Goal: Navigation & Orientation: Find specific page/section

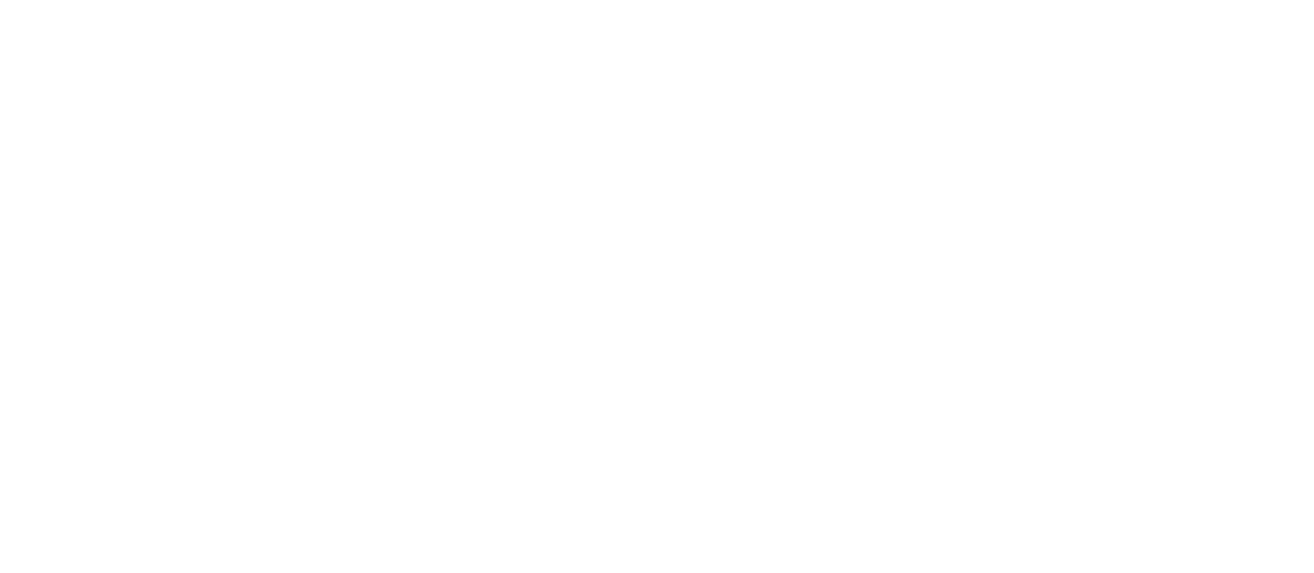
scroll to position [139, 0]
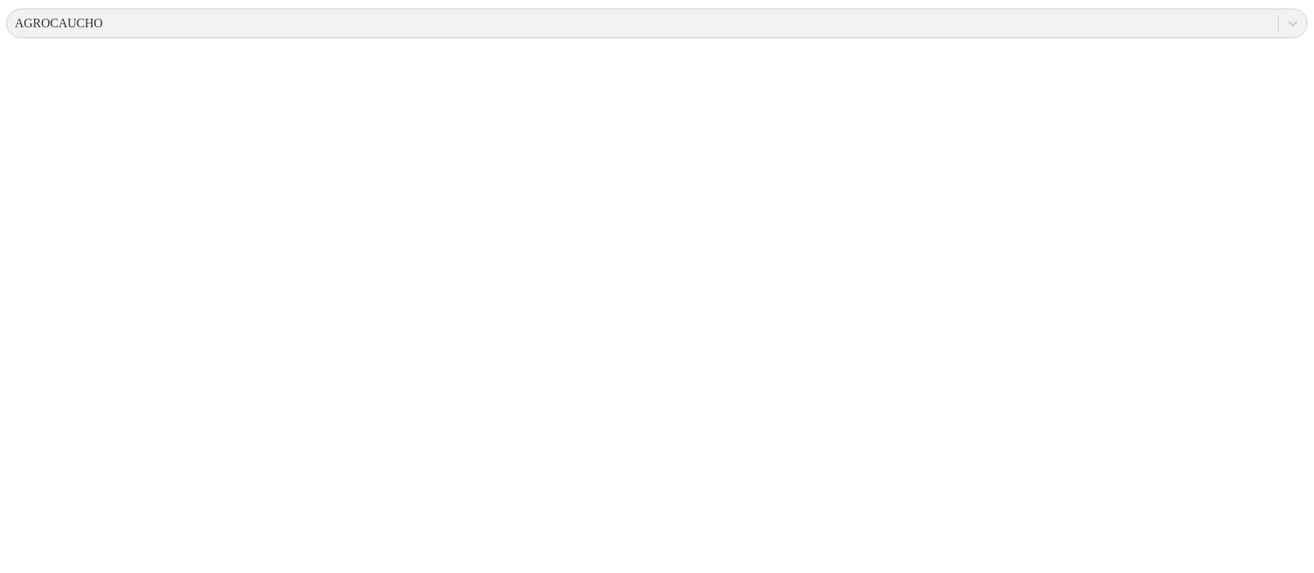
scroll to position [626, 0]
